Goal: Information Seeking & Learning: Learn about a topic

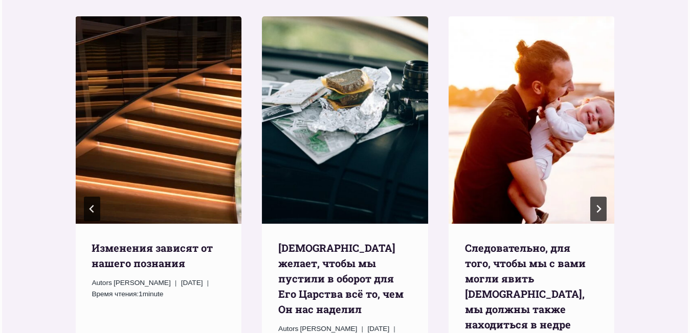
scroll to position [1551, 0]
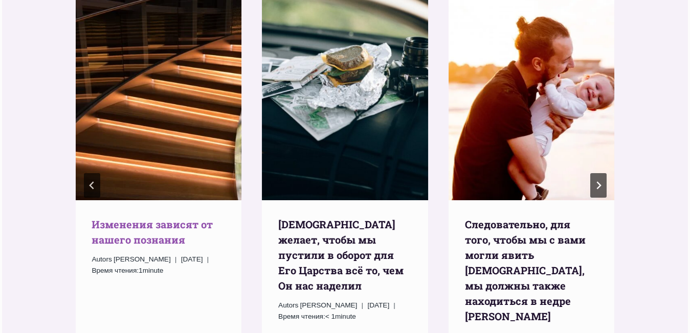
click at [187, 218] on link "Изменения зависят от нашего познания" at bounding box center [152, 232] width 121 height 29
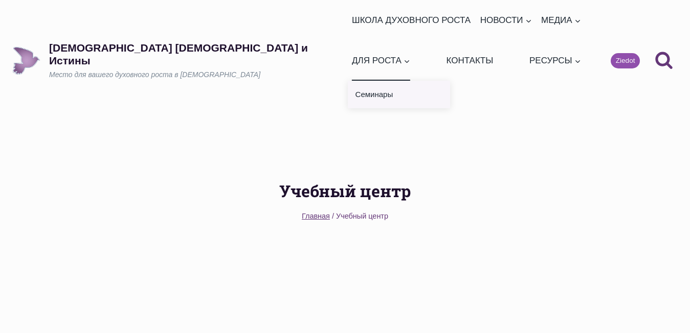
click at [450, 81] on link "Семинары" at bounding box center [399, 95] width 102 height 28
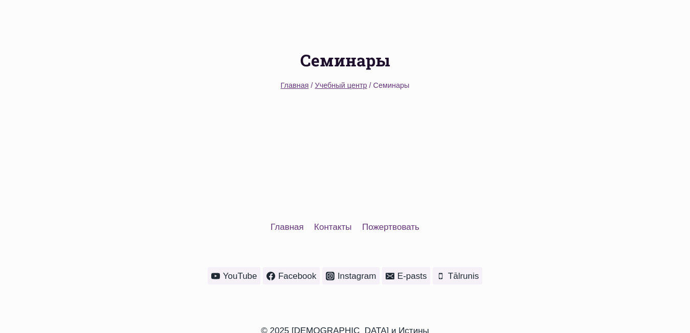
scroll to position [143, 0]
